Goal: Transaction & Acquisition: Purchase product/service

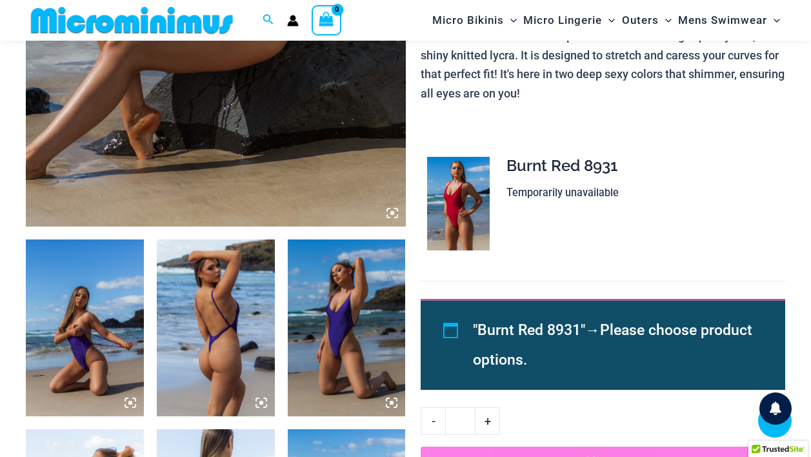
scroll to position [531, 0]
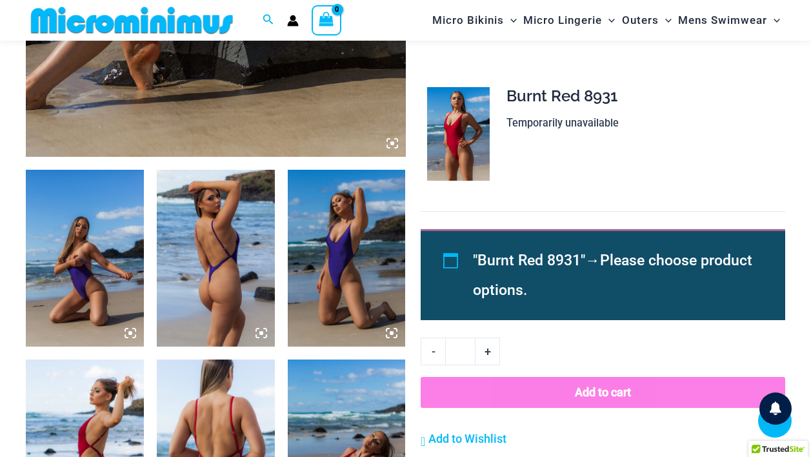
click at [195, 254] on img at bounding box center [216, 258] width 118 height 177
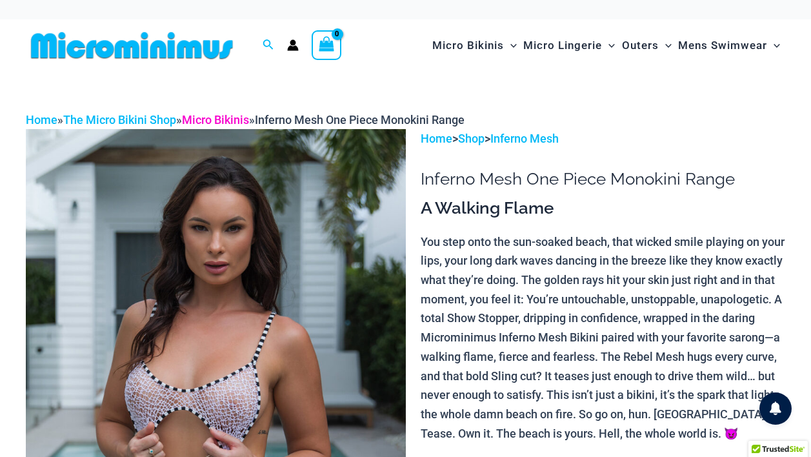
click at [239, 119] on link "Micro Bikinis" at bounding box center [215, 120] width 67 height 14
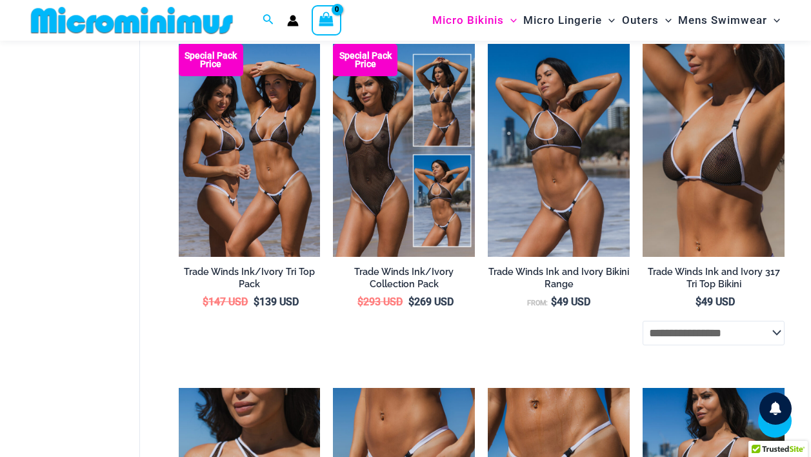
scroll to position [420, 0]
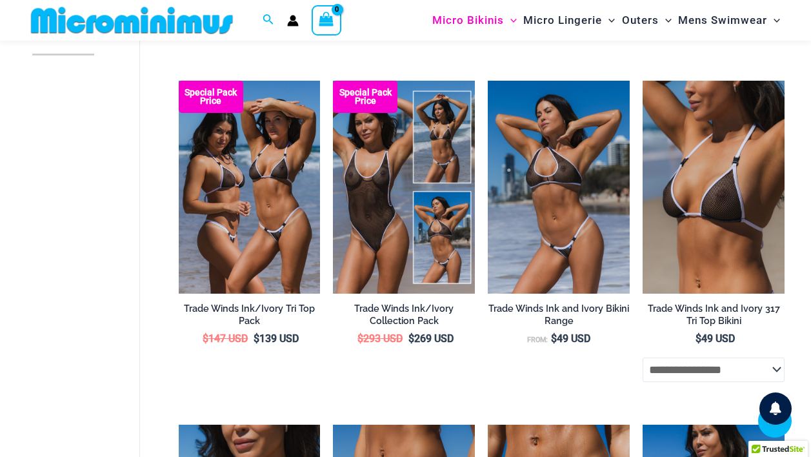
click at [267, 10] on div "Search for: Search Search No products in the cart. No products in the cart. Con…" at bounding box center [202, 20] width 352 height 41
click at [266, 17] on icon "Search icon link" at bounding box center [268, 20] width 10 height 12
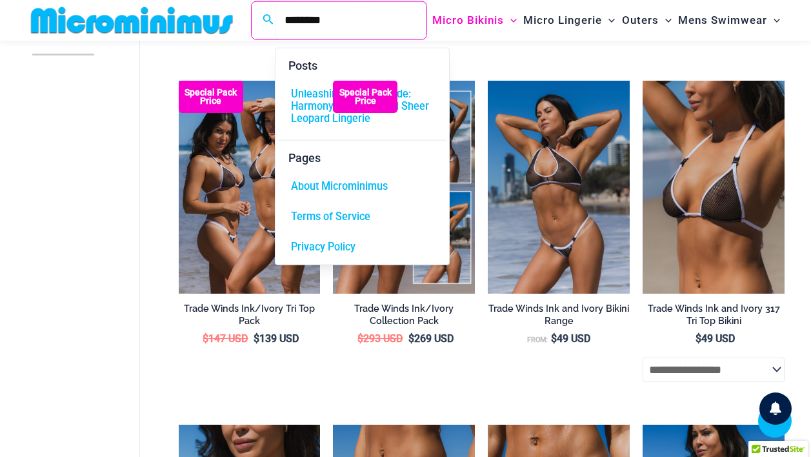
type input "********"
click button "Search" at bounding box center [0, 0] width 0 height 0
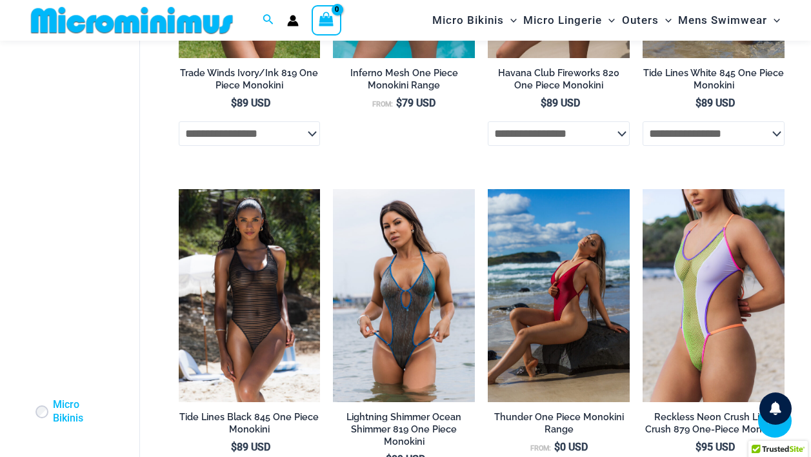
scroll to position [756, 0]
